Goal: Task Accomplishment & Management: Manage account settings

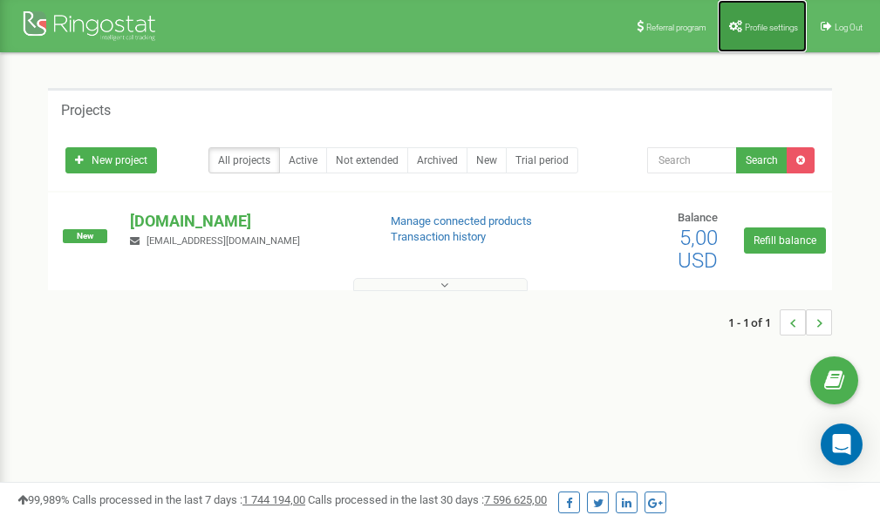
click at [753, 29] on span "Profile settings" at bounding box center [771, 28] width 53 height 10
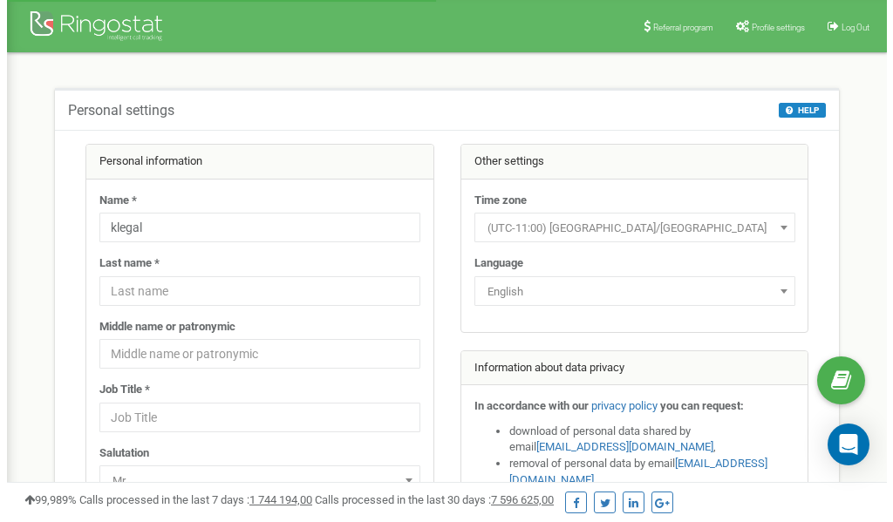
scroll to position [87, 0]
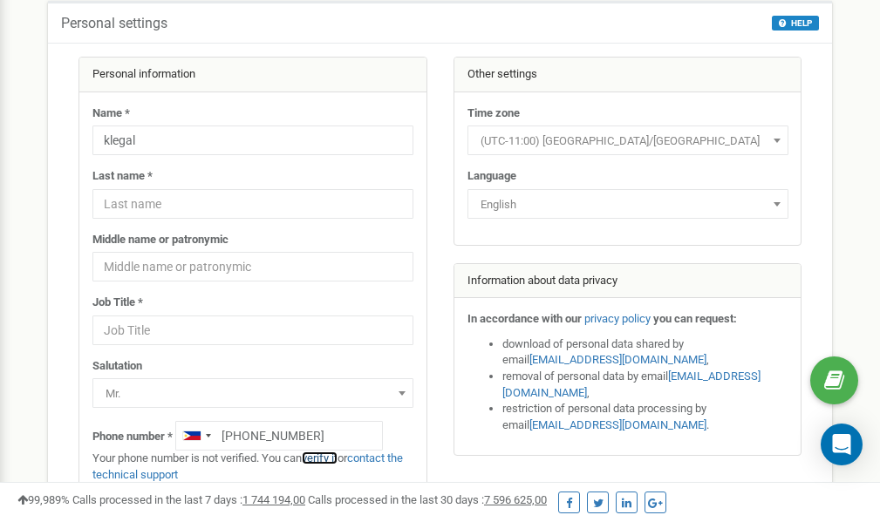
click at [327, 458] on link "verify it" at bounding box center [320, 458] width 36 height 13
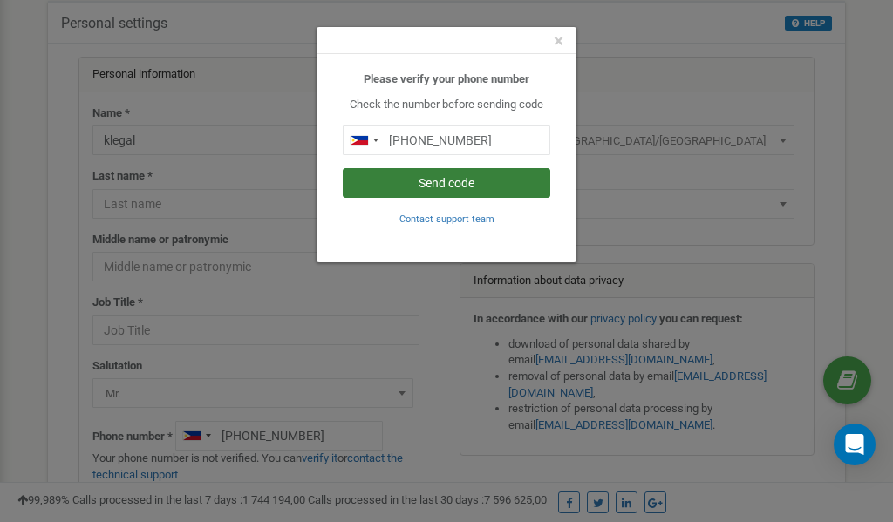
click at [448, 185] on button "Send code" at bounding box center [447, 183] width 208 height 30
